Goal: Information Seeking & Learning: Compare options

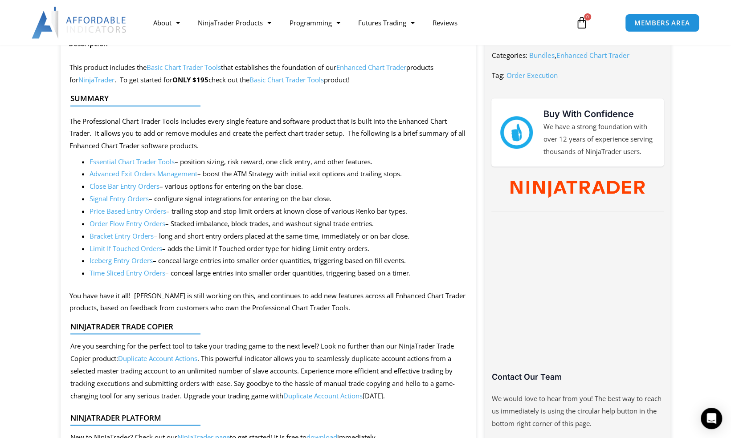
scroll to position [445, 0]
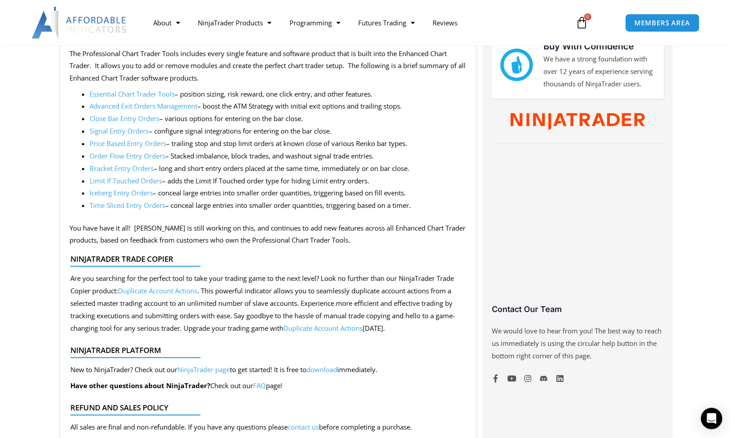
drag, startPoint x: 572, startPoint y: 124, endPoint x: 604, endPoint y: 104, distance: 37.8
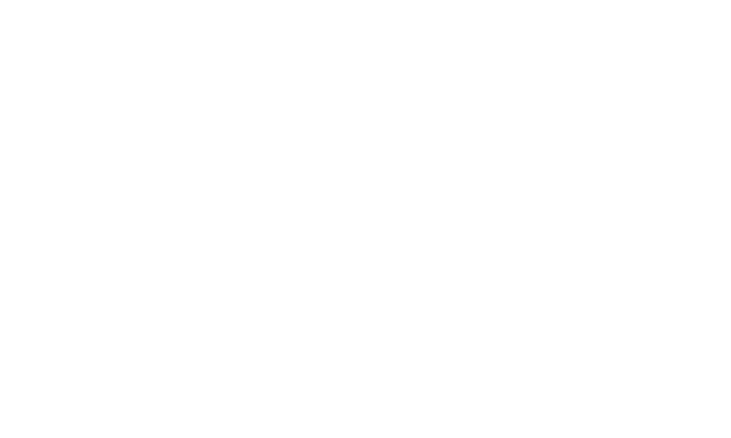
scroll to position [401, 0]
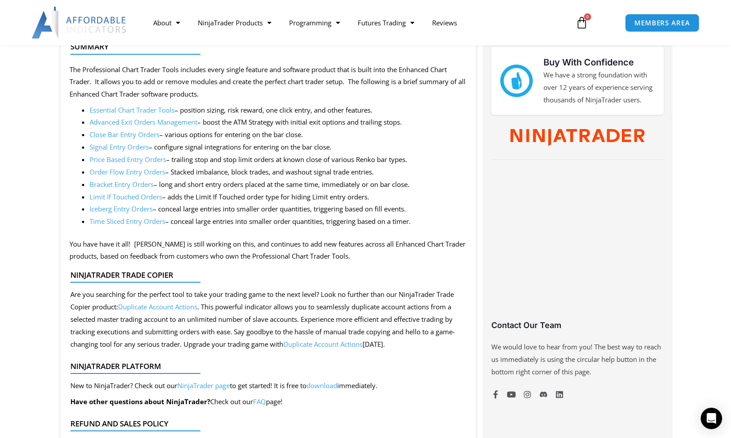
scroll to position [447, 0]
